Goal: Ask a question

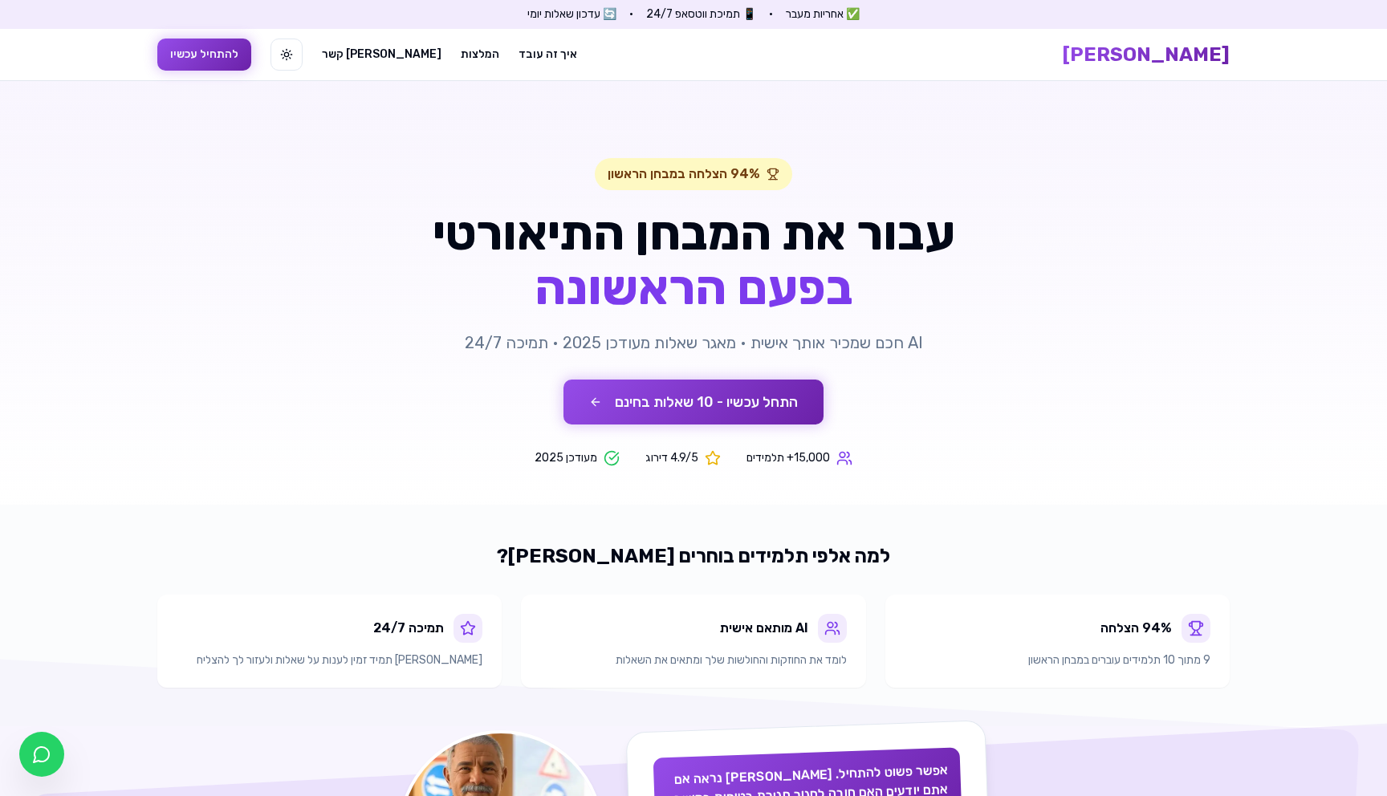
click at [1201, 56] on span "[PERSON_NAME]" at bounding box center [1146, 55] width 167 height 26
click at [759, 399] on button "התחל עכשיו - 10 שאלות בחינם" at bounding box center [693, 402] width 260 height 45
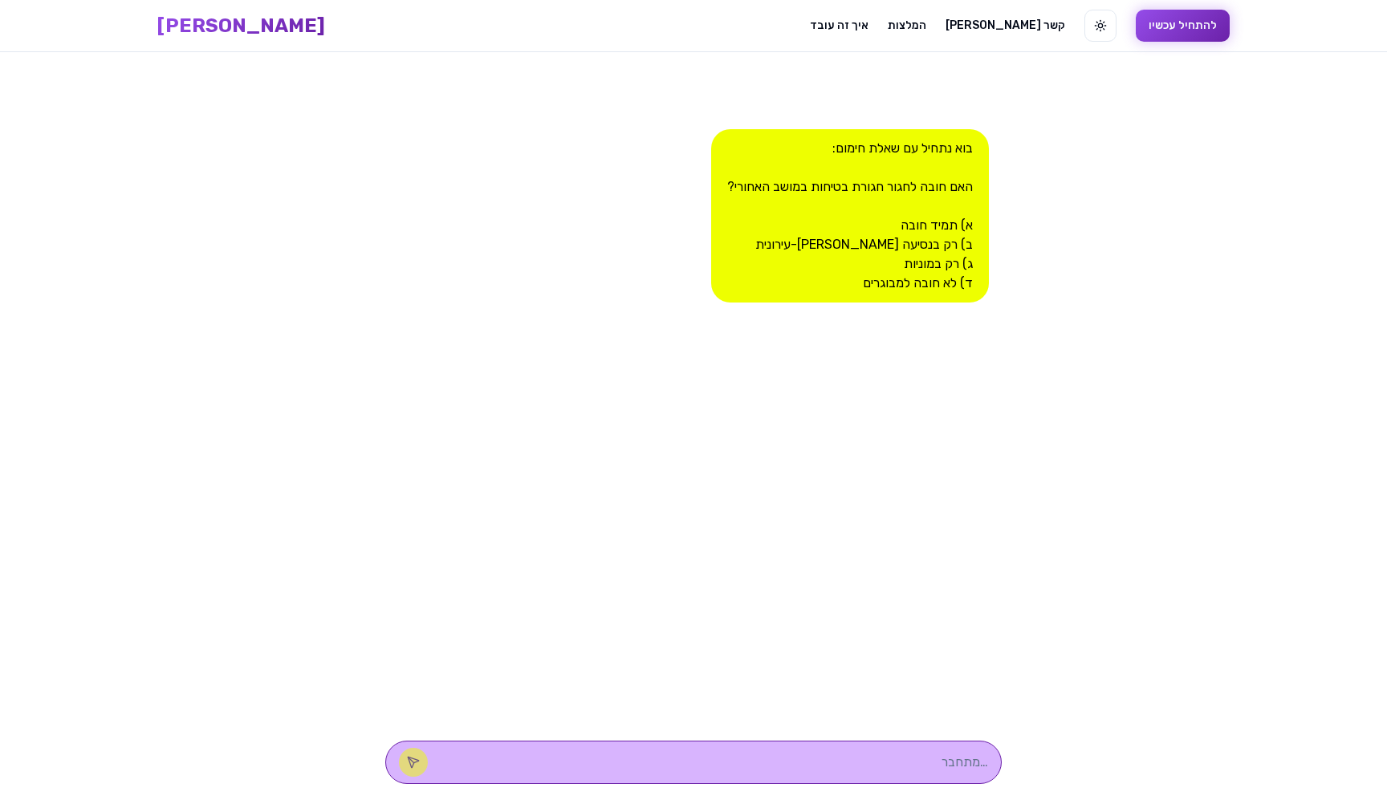
scroll to position [1, 0]
click at [873, 763] on textarea at bounding box center [716, 761] width 544 height 19
type textarea "c"
type textarea "מי אתה?"
